Goal: Task Accomplishment & Management: Use online tool/utility

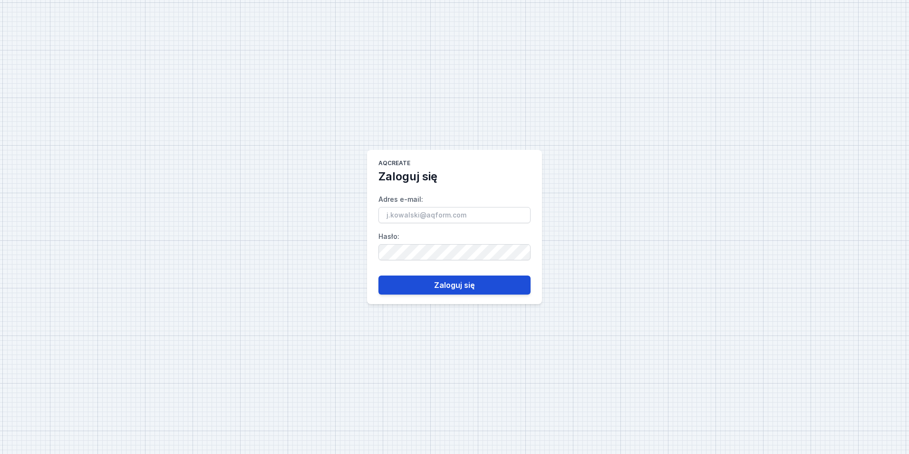
type input "[EMAIL_ADDRESS][PERSON_NAME][DOMAIN_NAME]"
click at [465, 293] on button "Zaloguj się" at bounding box center [454, 284] width 152 height 19
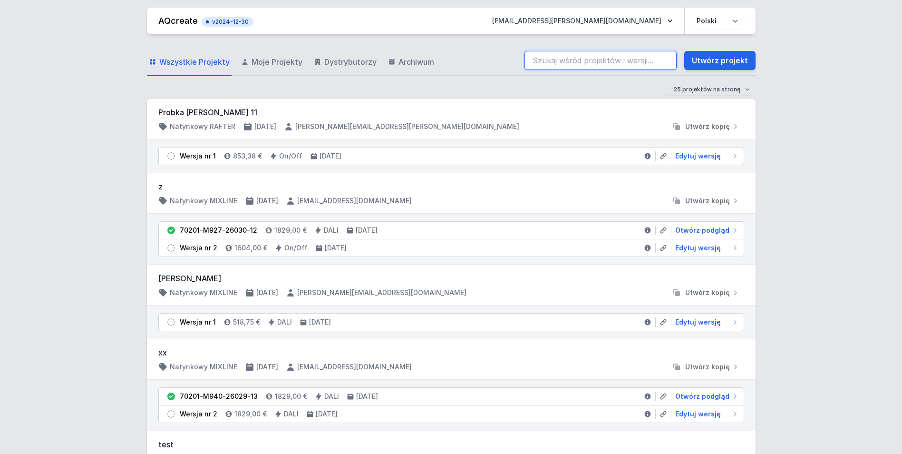
click at [591, 62] on input "search" at bounding box center [600, 60] width 152 height 19
paste input "71114-L930-26012-13"
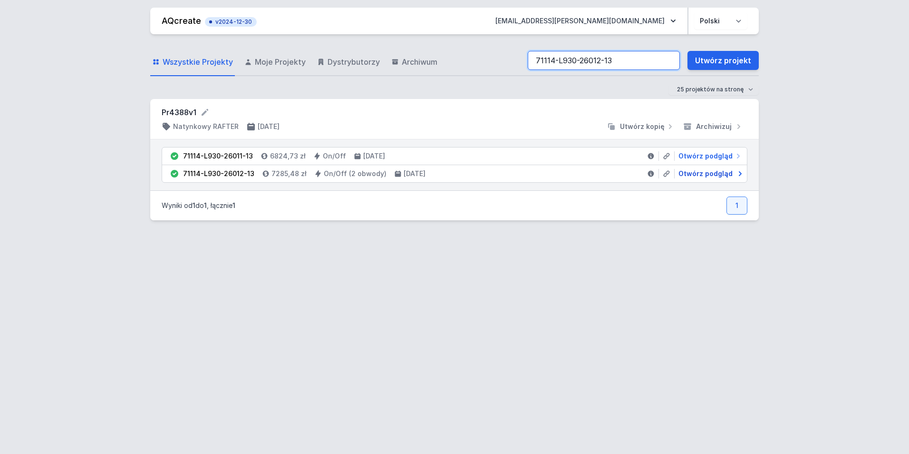
type input "71114-L930-26012-13"
click at [705, 170] on span "Otwórz podgląd" at bounding box center [705, 174] width 54 height 10
select select "3000"
select select "true"
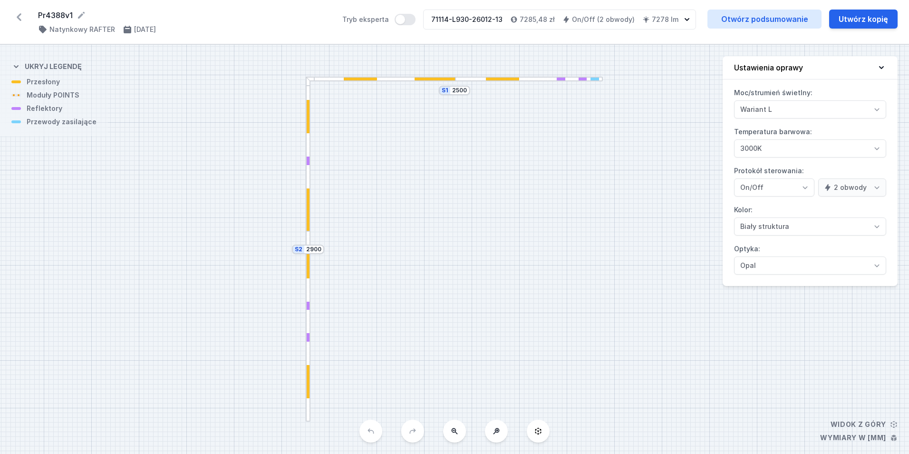
click at [853, 32] on div "Pr4388v1 ( 11777 /v 2 ) Natynkowy RAFTER [DATE] Tryb eksperta 71114-L930-26012-…" at bounding box center [454, 22] width 909 height 44
click at [851, 19] on button "Utwórz kopię" at bounding box center [863, 19] width 68 height 19
select select "3000"
select select "true"
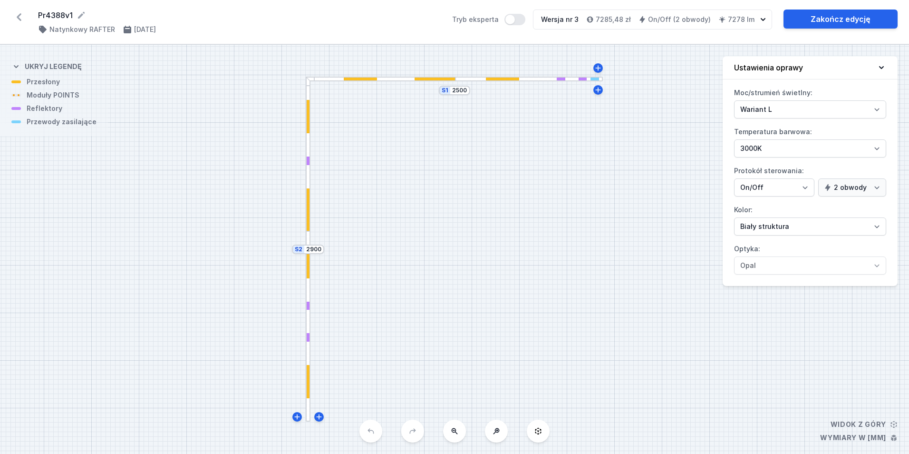
click at [597, 79] on div at bounding box center [594, 78] width 9 height 3
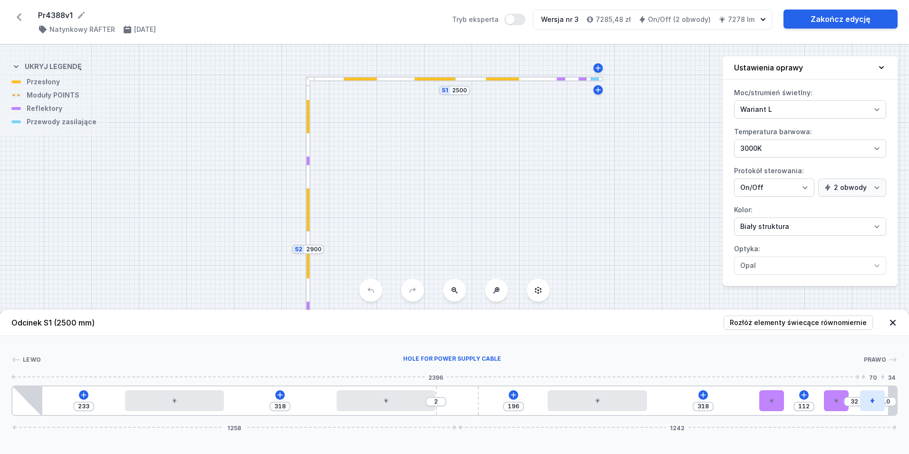
click at [870, 393] on div at bounding box center [872, 400] width 25 height 21
click at [847, 371] on icon at bounding box center [848, 373] width 8 height 8
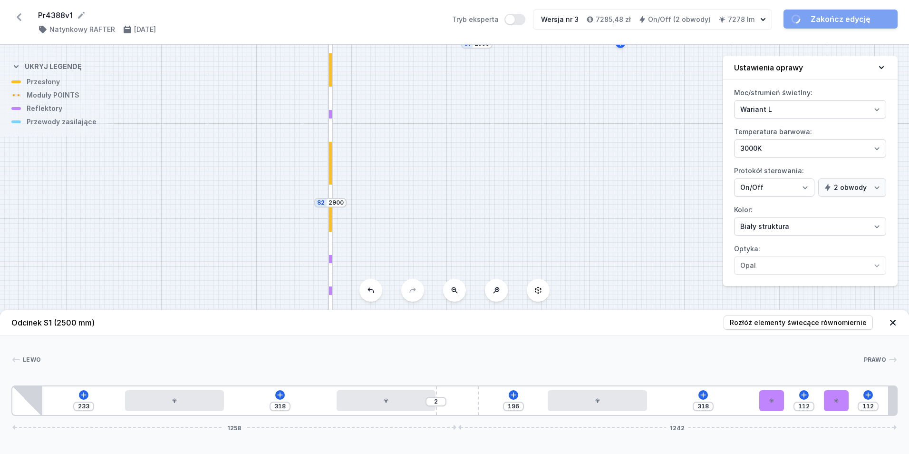
drag, startPoint x: 423, startPoint y: 162, endPoint x: 474, endPoint y: 56, distance: 117.8
click at [474, 56] on div "S2 2900 S1 2500" at bounding box center [454, 249] width 909 height 409
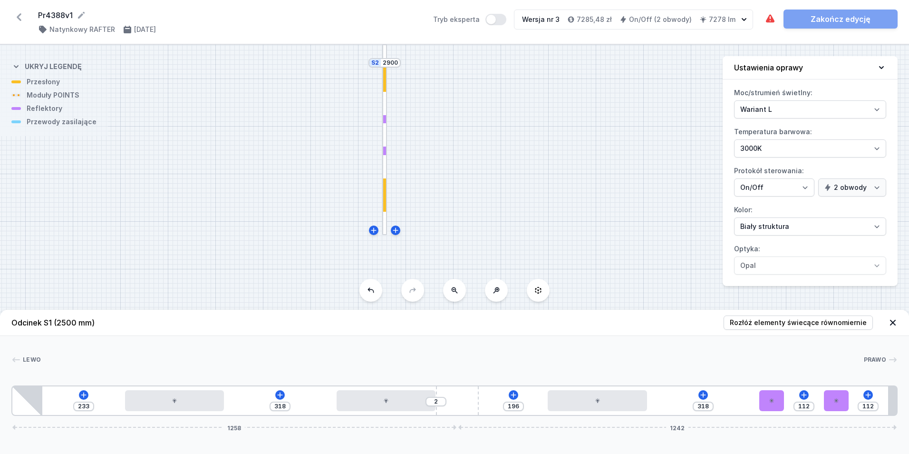
drag, startPoint x: 427, startPoint y: 219, endPoint x: 426, endPoint y: 208, distance: 11.0
click at [429, 206] on div "S2 2900 S1 2500" at bounding box center [454, 249] width 909 height 409
click at [384, 225] on div at bounding box center [384, 139] width 5 height 190
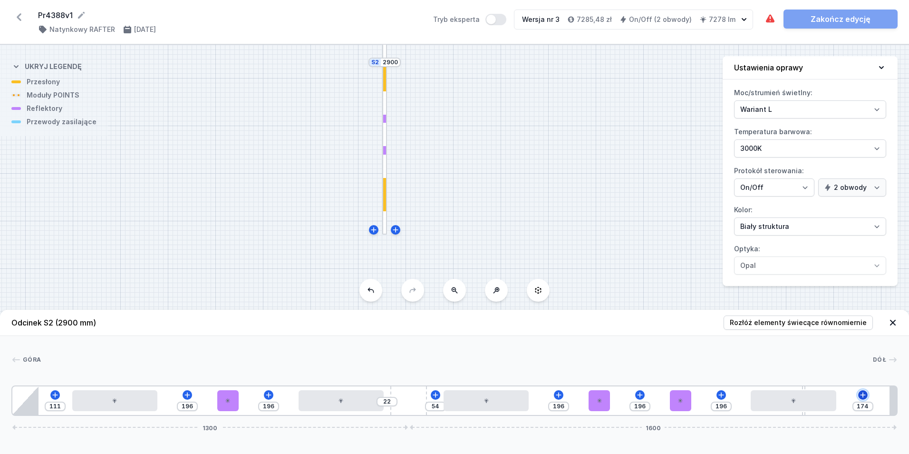
click at [863, 396] on icon at bounding box center [863, 395] width 8 height 8
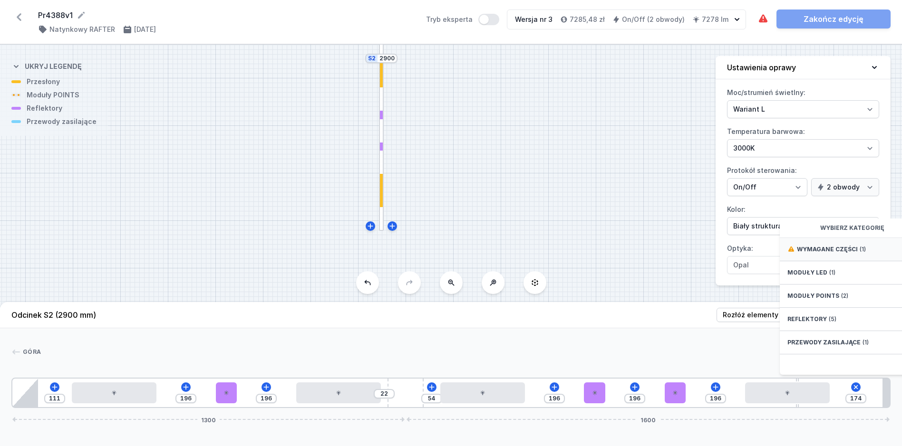
click at [850, 253] on span "Wymagane części" at bounding box center [827, 250] width 61 height 8
click at [851, 253] on span "Hole for power supply cable" at bounding box center [855, 249] width 137 height 10
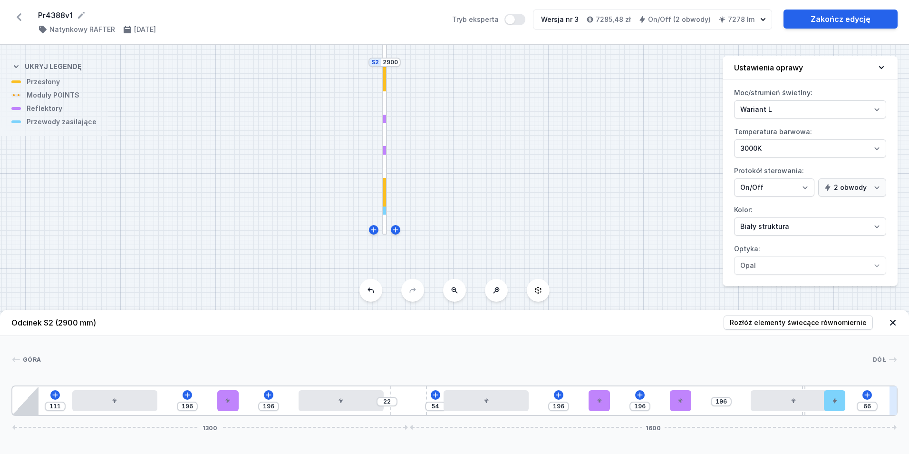
type input "10"
drag, startPoint x: 849, startPoint y: 396, endPoint x: 895, endPoint y: 389, distance: 47.1
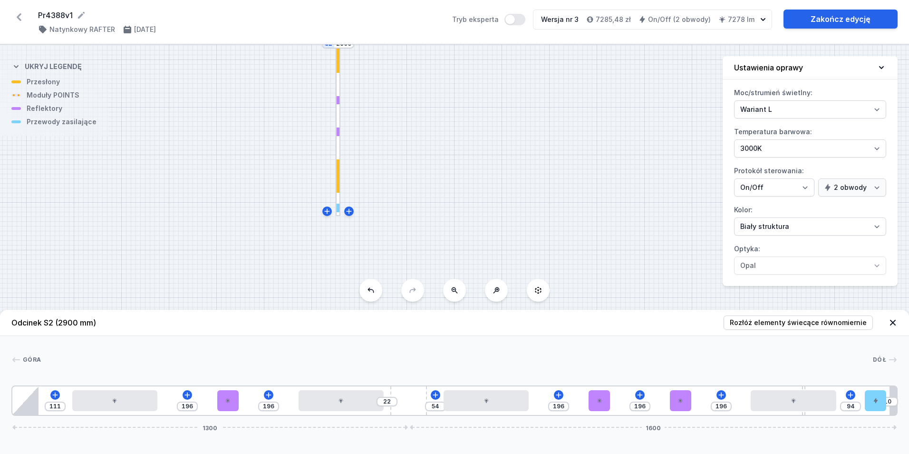
drag, startPoint x: 535, startPoint y: 174, endPoint x: 488, endPoint y: 112, distance: 77.6
click at [485, 110] on div "S2 2900 S1 2500" at bounding box center [454, 249] width 909 height 409
click at [838, 19] on link "Zakończ edycję" at bounding box center [840, 19] width 114 height 19
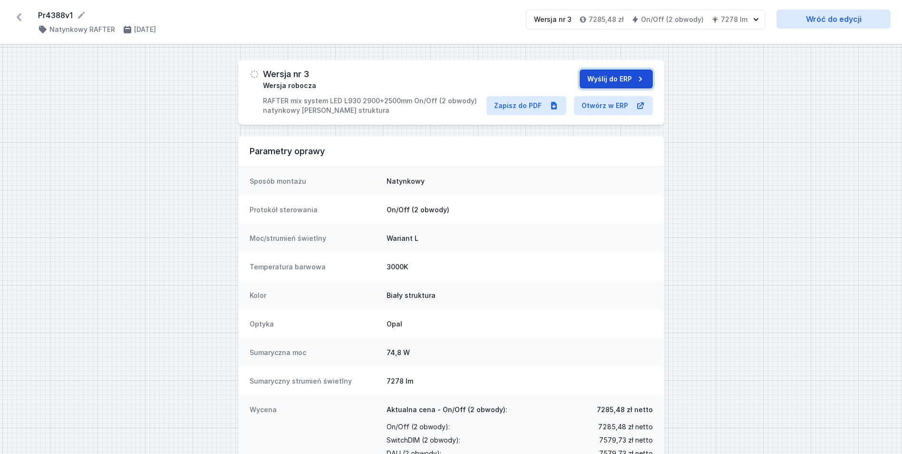
click at [600, 78] on button "Wyślij do ERP" at bounding box center [615, 78] width 73 height 19
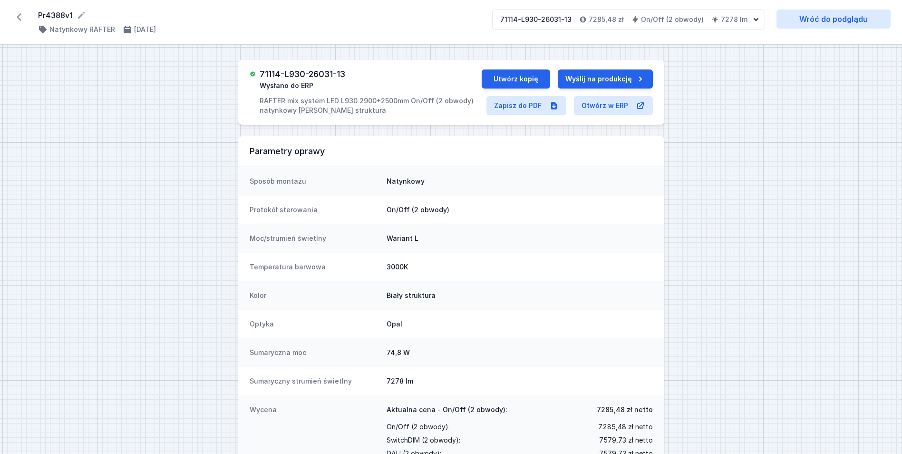
click at [307, 78] on h3 "71114-L930-26031-13" at bounding box center [303, 74] width 86 height 10
copy h3 "71114-L930-26031-13"
click at [516, 106] on link "Zapisz do PDF" at bounding box center [526, 105] width 80 height 19
